Goal: Find specific page/section: Find specific page/section

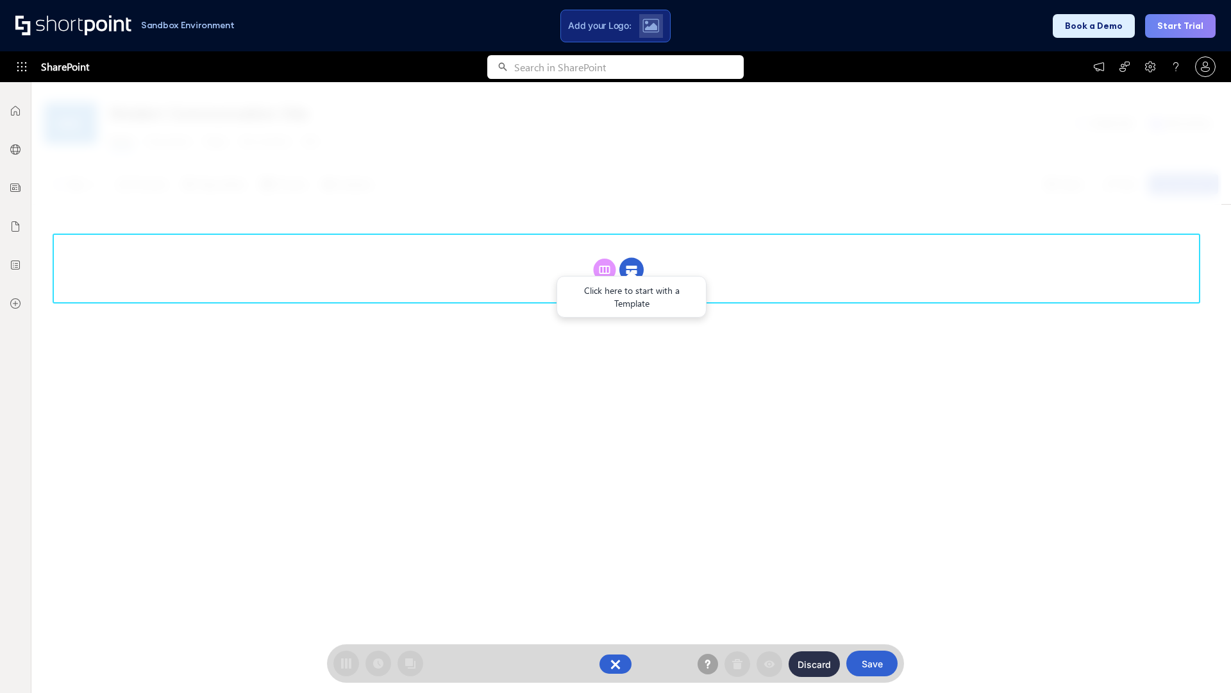
click at [632, 269] on circle at bounding box center [631, 270] width 24 height 24
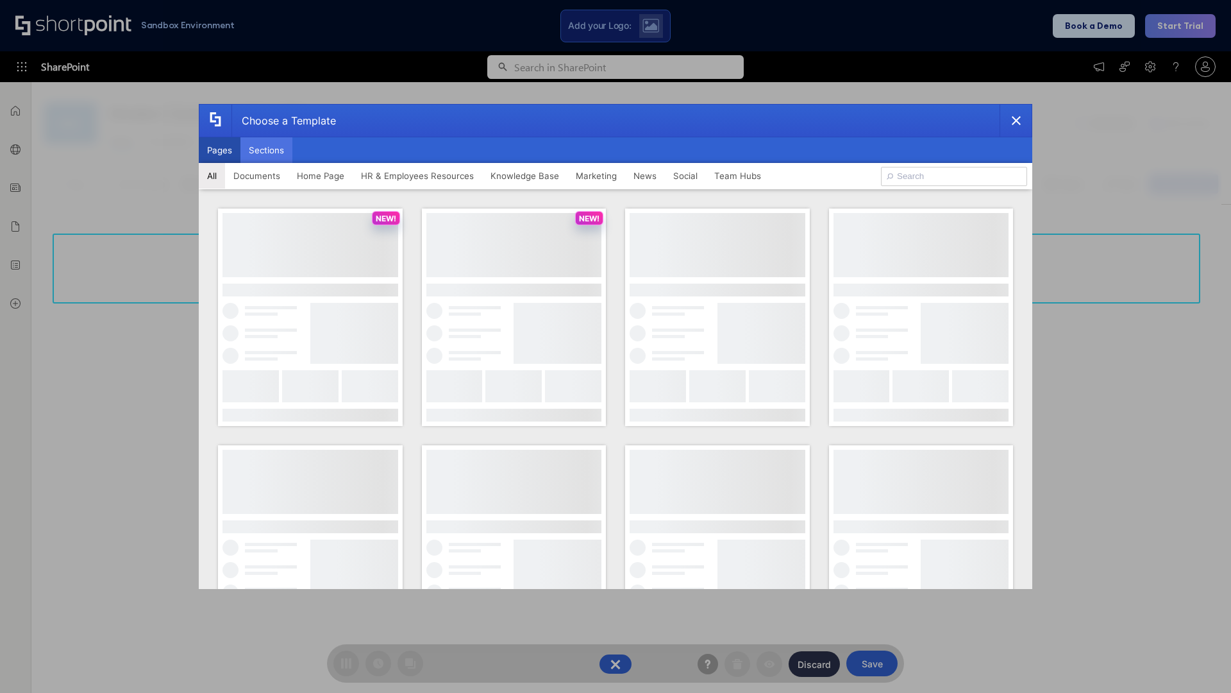
click at [266, 150] on button "Sections" at bounding box center [266, 150] width 52 height 26
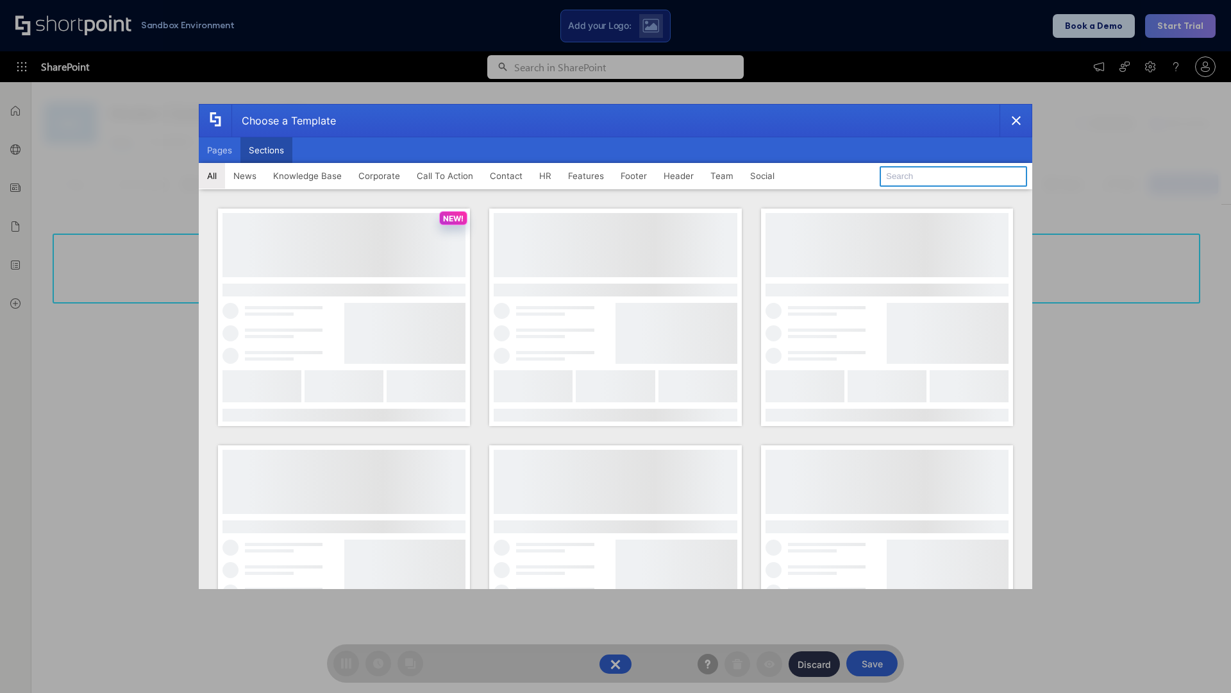
type input "Footer 6"
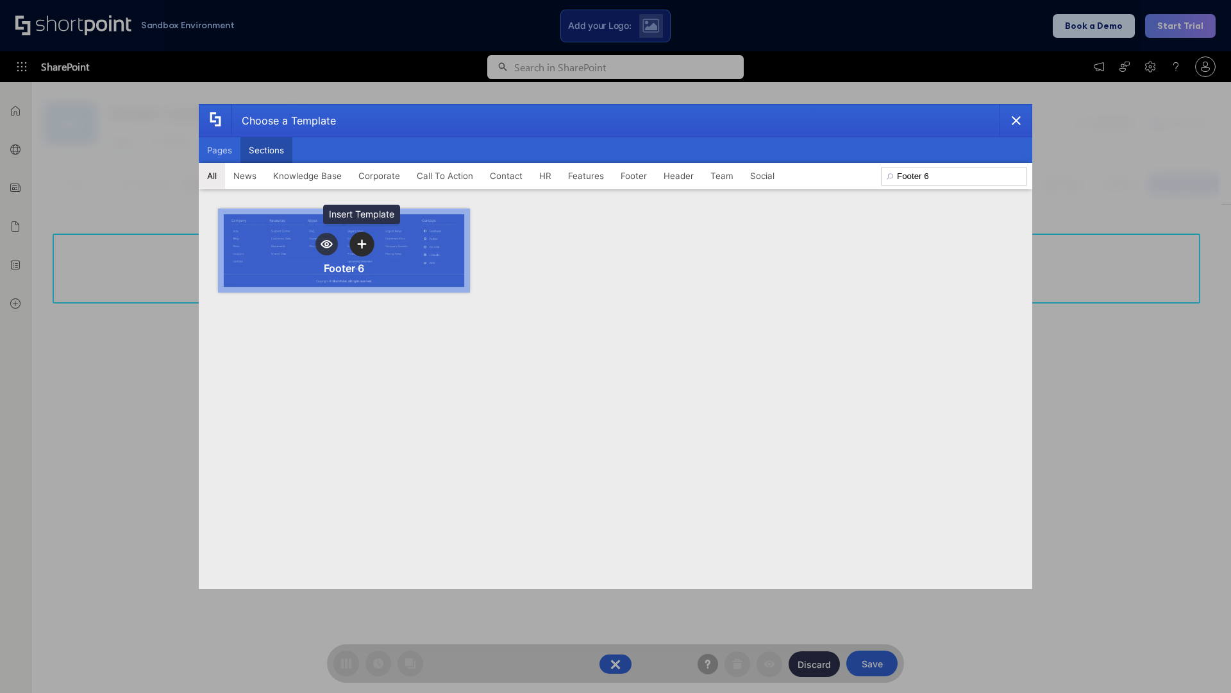
click at [362, 244] on icon "template selector" at bounding box center [361, 243] width 9 height 9
